Goal: Task Accomplishment & Management: Manage account settings

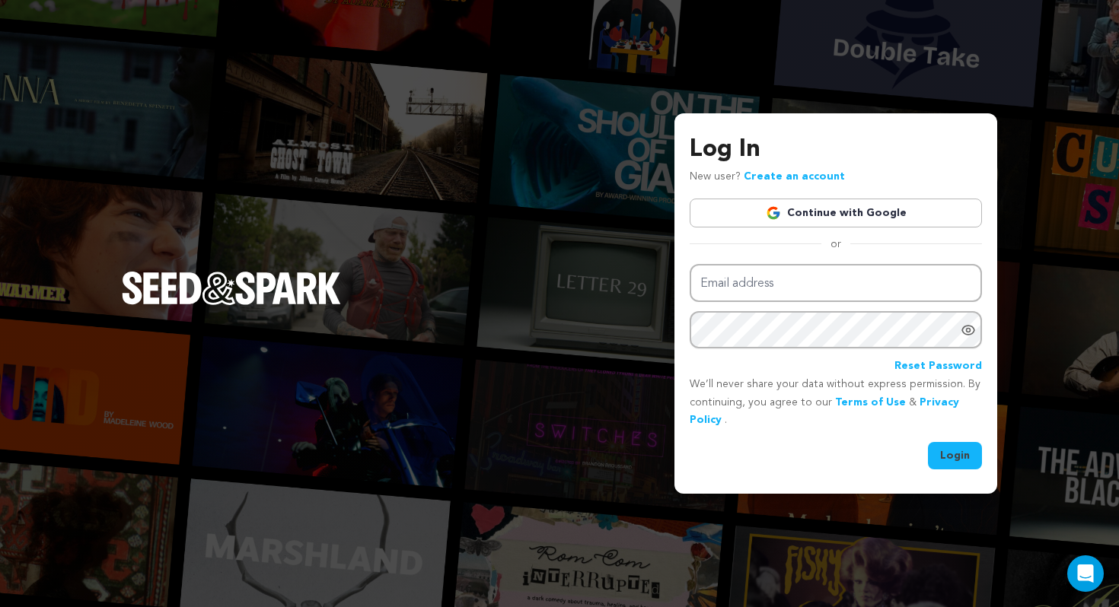
click at [745, 212] on link "Continue with Google" at bounding box center [835, 213] width 292 height 29
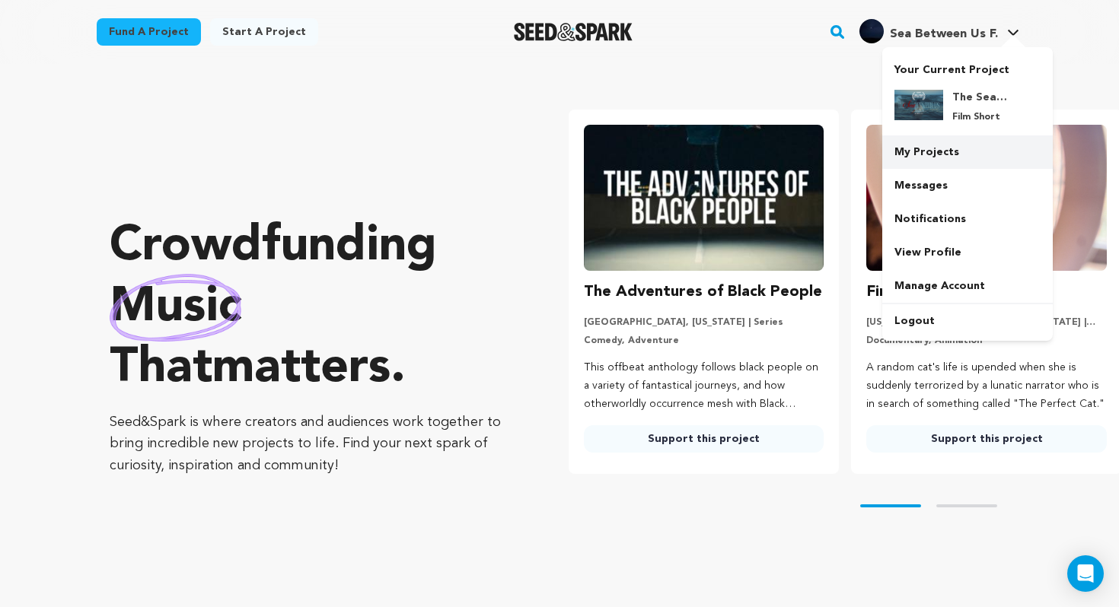
click at [953, 149] on link "My Projects" at bounding box center [967, 151] width 170 height 33
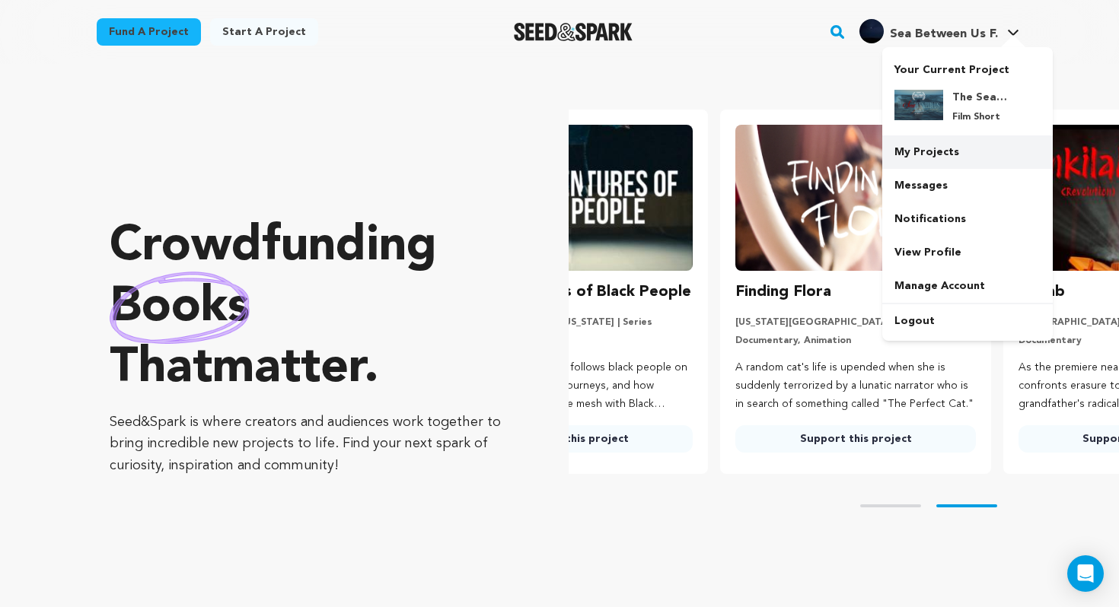
scroll to position [0, 246]
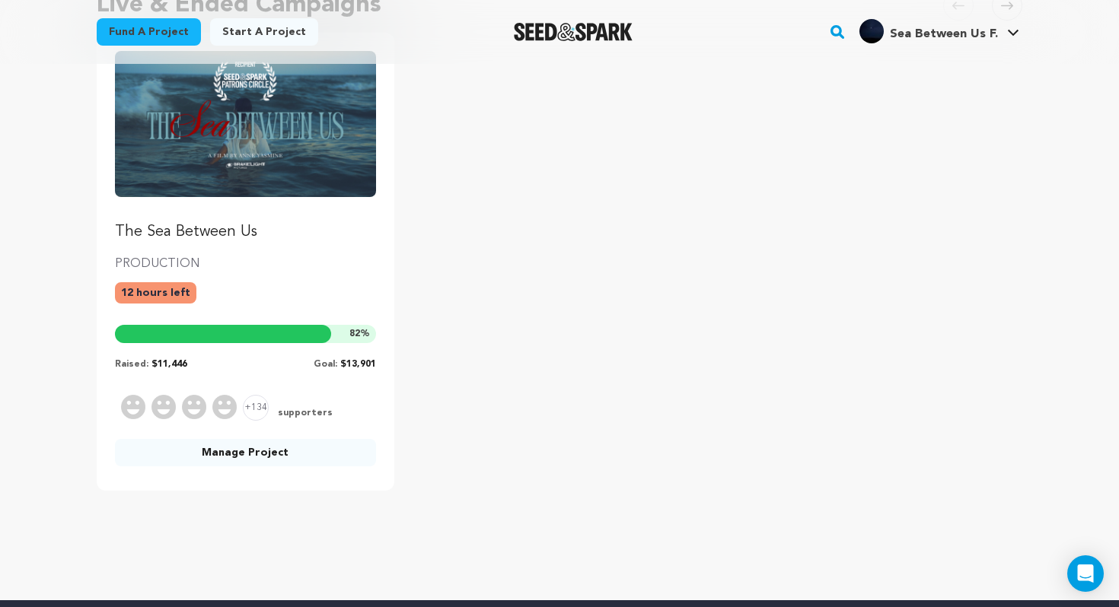
scroll to position [192, 0]
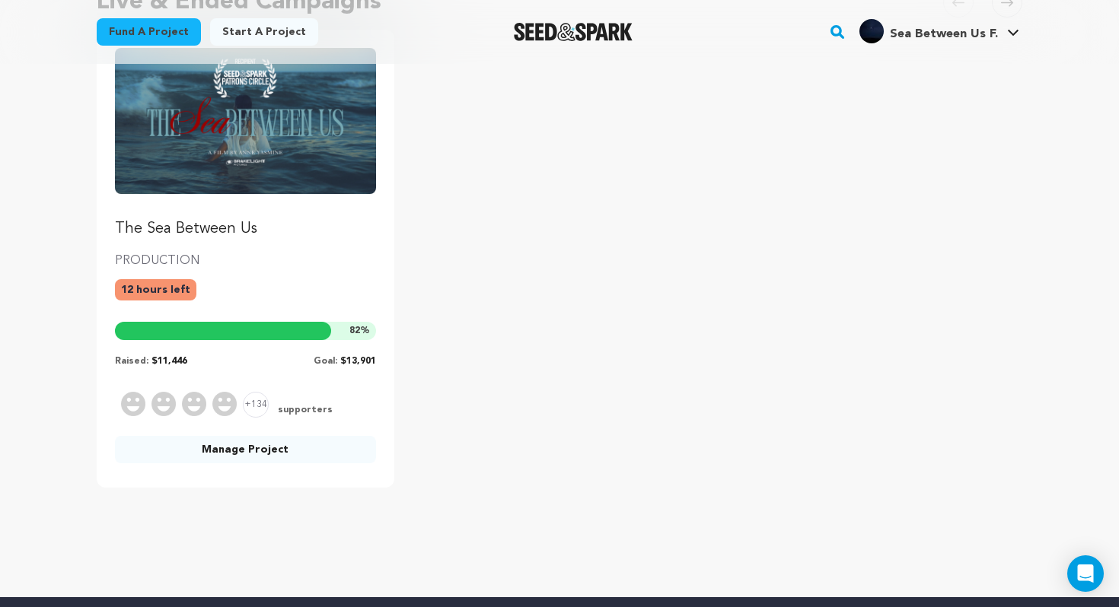
click at [287, 453] on link "Manage Project" at bounding box center [245, 449] width 261 height 27
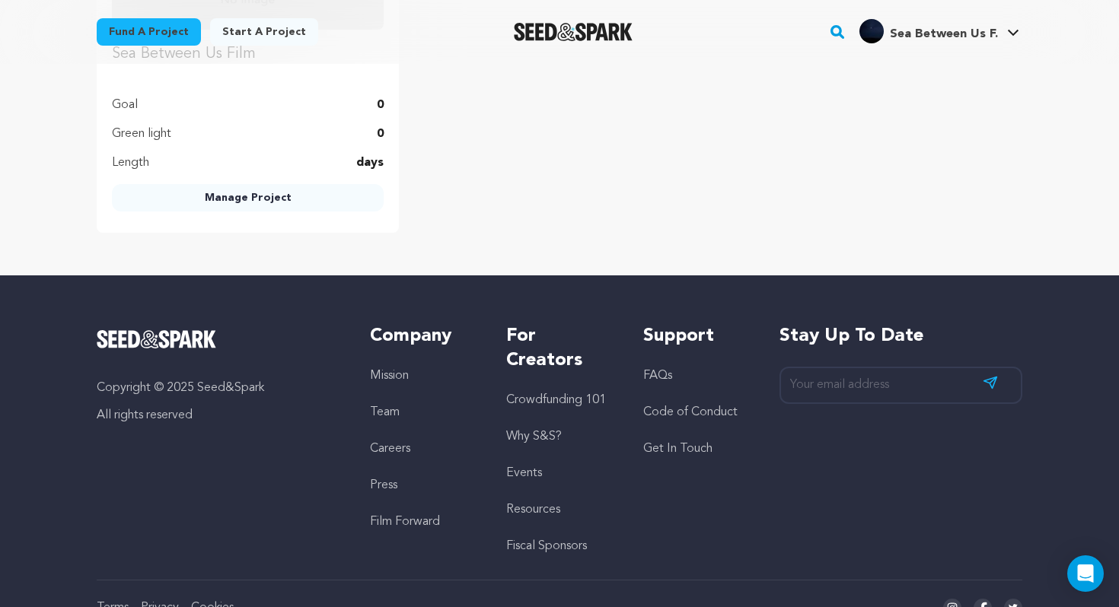
scroll to position [1291, 0]
